Goal: Check status: Check status

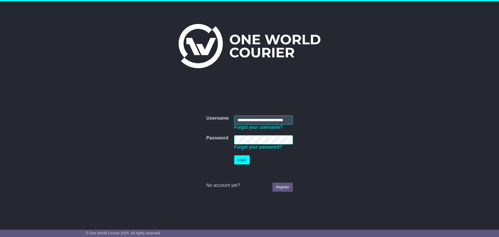
click at [244, 162] on button "Login" at bounding box center [242, 159] width 16 height 9
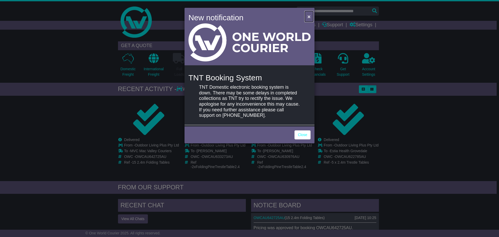
click at [307, 15] on button "×" at bounding box center [309, 16] width 8 height 11
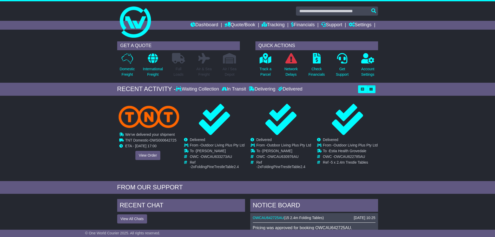
click at [145, 145] on div "Cancelled Waiting Collection In Transit Delivered To - OWC - Ref -" at bounding box center [148, 135] width 61 height 62
click at [146, 153] on link "View Order" at bounding box center [147, 155] width 25 height 9
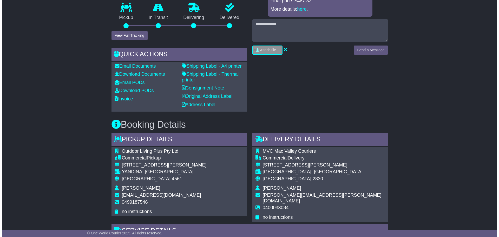
scroll to position [104, 0]
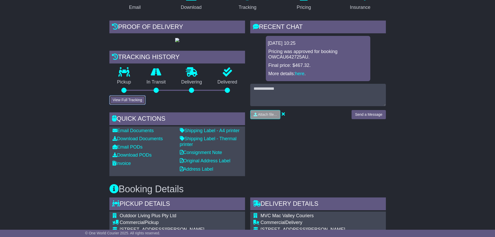
click at [129, 105] on button "View Full Tracking" at bounding box center [127, 99] width 36 height 9
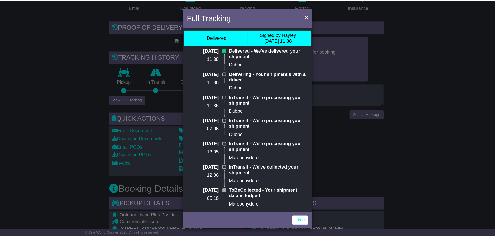
scroll to position [0, 0]
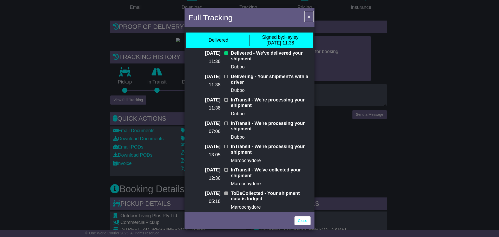
click at [310, 15] on span "×" at bounding box center [309, 17] width 3 height 6
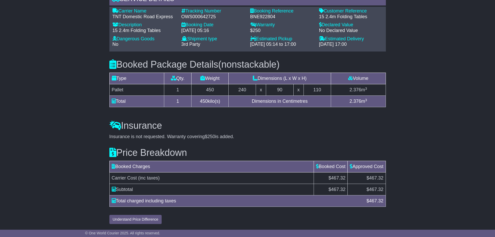
scroll to position [259, 0]
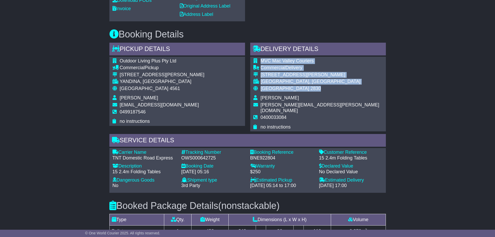
drag, startPoint x: 261, startPoint y: 80, endPoint x: 291, endPoint y: 112, distance: 43.8
click at [291, 112] on tbody "MVC Mac Valley Couriers Commercial Delivery [STREET_ADDRESS][PERSON_NAME] [GEOG…" at bounding box center [317, 94] width 129 height 72
copy tbody "MVC Mac Valley Couriers Commercial Delivery [STREET_ADDRESS][PERSON_NAME]"
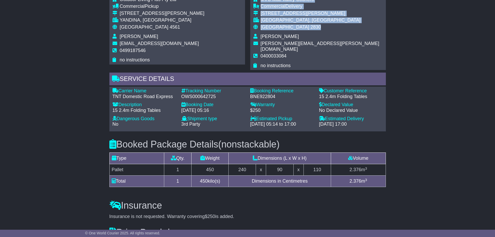
scroll to position [338, 0]
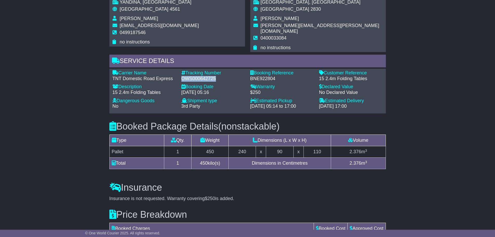
drag, startPoint x: 181, startPoint y: 92, endPoint x: 215, endPoint y: 93, distance: 34.6
click at [215, 81] on div "Tracking Number - OWS000642725" at bounding box center [213, 75] width 69 height 11
copy div "OWS000642725"
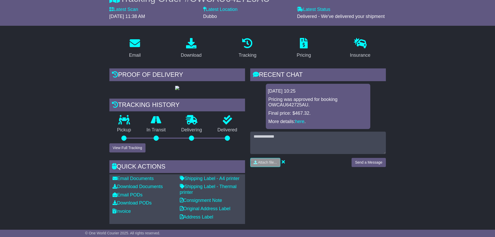
scroll to position [0, 0]
